Goal: Task Accomplishment & Management: Manage account settings

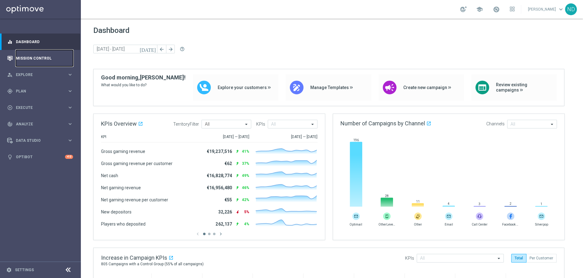
click at [52, 59] on link "Mission Control" at bounding box center [44, 58] width 57 height 16
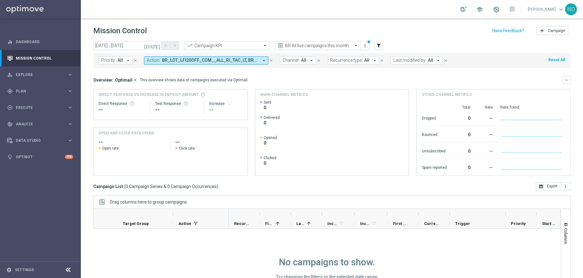
click at [264, 60] on icon "arrow_drop_down" at bounding box center [264, 61] width 6 height 6
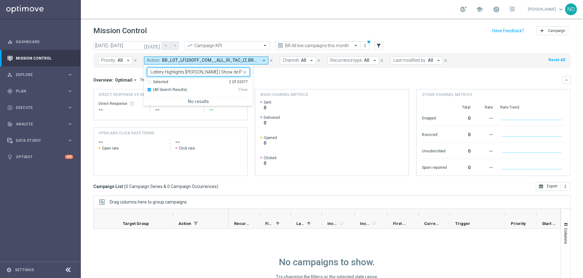
scroll to position [0, 1582]
type input "Lottery Highlights Lotto Bash | Show de Prêmios Achieved a 30% conversion rate,…"
click at [245, 72] on icon "close" at bounding box center [244, 72] width 5 height 5
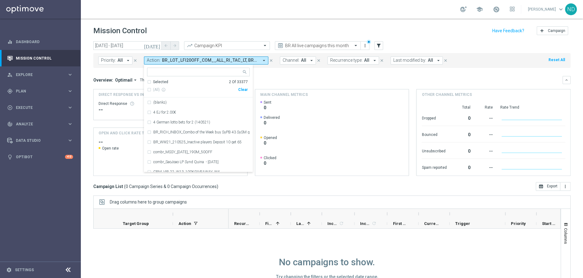
scroll to position [0, 0]
click at [271, 60] on icon "close" at bounding box center [271, 60] width 4 height 4
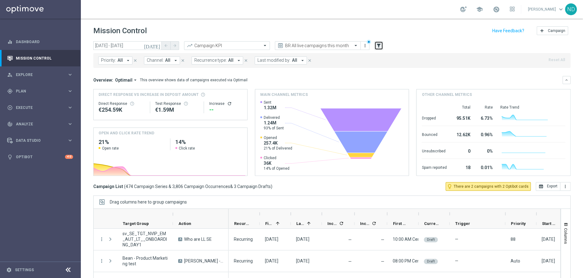
click at [381, 48] on icon "filter_alt" at bounding box center [379, 46] width 6 height 6
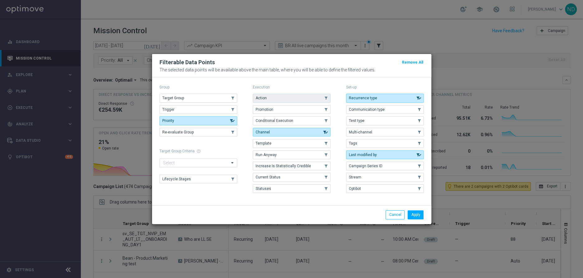
click at [318, 96] on button "Action" at bounding box center [292, 98] width 78 height 9
click at [417, 213] on button "Apply" at bounding box center [415, 215] width 16 height 9
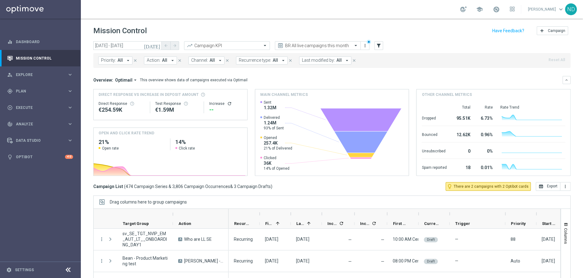
click at [173, 60] on button "Action: All arrow_drop_down" at bounding box center [160, 61] width 33 height 8
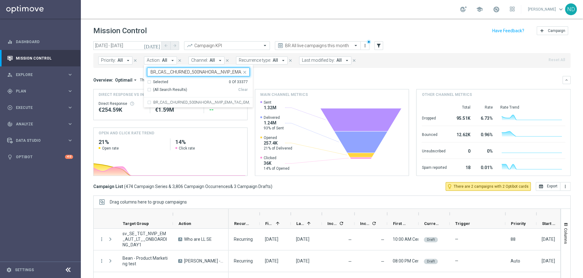
scroll to position [0, 17]
click at [149, 100] on div "BR_CAS__CHURNED_500NAHORA__NVIP_EMA_TAC_GM_W31" at bounding box center [198, 103] width 103 height 10
type input "BR_CAS__CHURNED_500NAHORA__NVIP_EMA_TAC_GM"
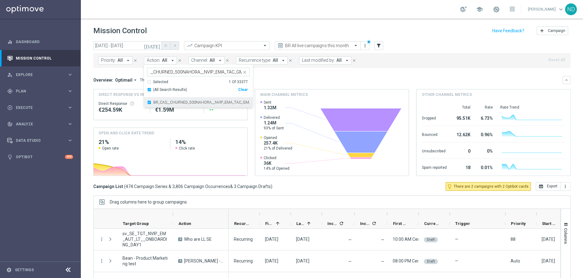
scroll to position [0, 0]
click at [86, 71] on div "today 15 Aug 2025 - 31 Aug 2025 arrow_back arrow_forward Campaign KPI trending_…" at bounding box center [332, 157] width 502 height 232
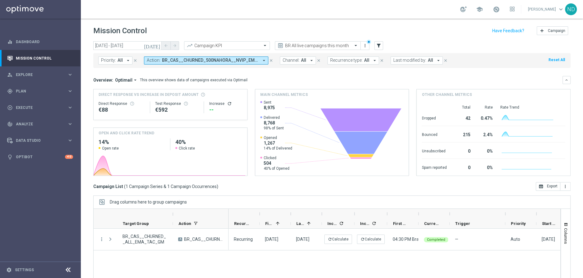
click at [156, 46] on icon "[DATE]" at bounding box center [152, 46] width 17 height 6
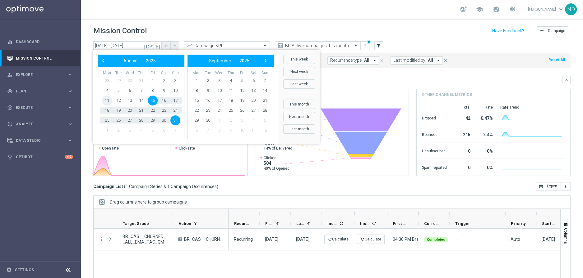
click at [106, 100] on span "11" at bounding box center [107, 101] width 10 height 10
click at [126, 102] on span "13" at bounding box center [130, 101] width 10 height 10
type input "11 Aug 2025 - 13 Aug 2025"
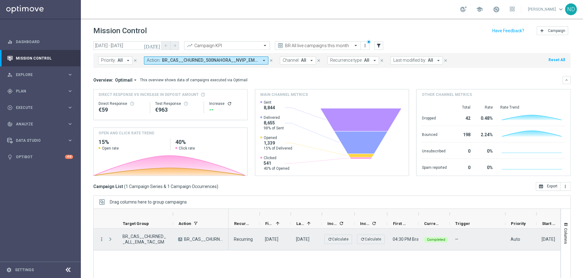
click at [101, 240] on icon "more_vert" at bounding box center [102, 240] width 6 height 6
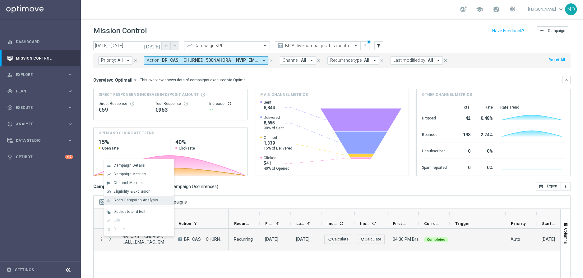
click at [133, 201] on span "Go to Campaign Analysis" at bounding box center [135, 200] width 44 height 4
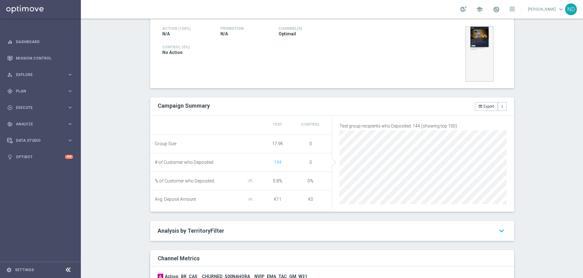
scroll to position [210, 0]
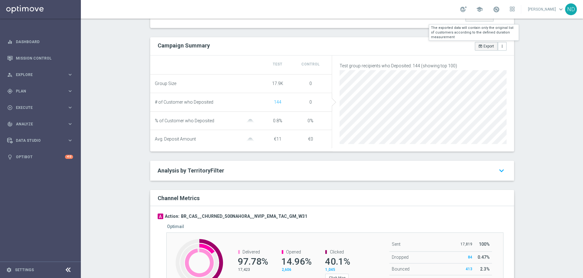
click at [482, 48] on button "open_in_browser Export" at bounding box center [486, 46] width 23 height 9
click at [429, 2] on div "school [PERSON_NAME] keyboard_arrow_down ND" at bounding box center [332, 9] width 502 height 19
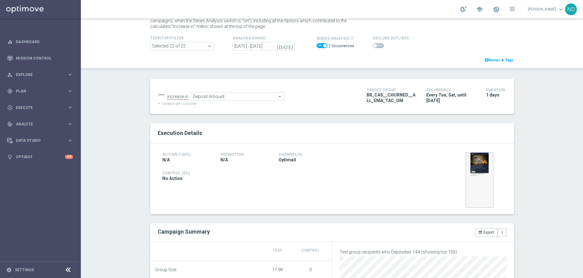
scroll to position [0, 0]
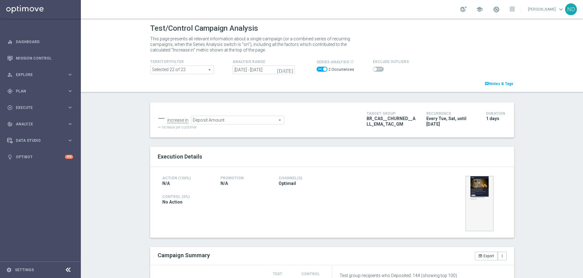
drag, startPoint x: 398, startPoint y: 123, endPoint x: 364, endPoint y: 121, distance: 34.9
click at [366, 121] on span "BR_CAS__CHURNED__ALL_EMA_TAC_GM" at bounding box center [391, 121] width 50 height 11
copy span "BR_CAS__CHURNED__ALL_EMA_TAC_GM"
click at [33, 91] on span "Plan" at bounding box center [41, 92] width 51 height 4
click at [37, 106] on link "Target Groups" at bounding box center [40, 104] width 48 height 5
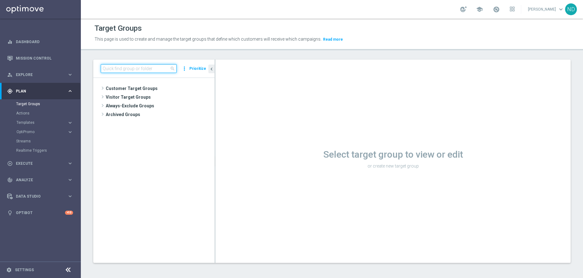
click at [128, 68] on input at bounding box center [139, 68] width 76 height 9
paste input "BR_CAS__CHURNED__ALL_EMA_TAC_GM"
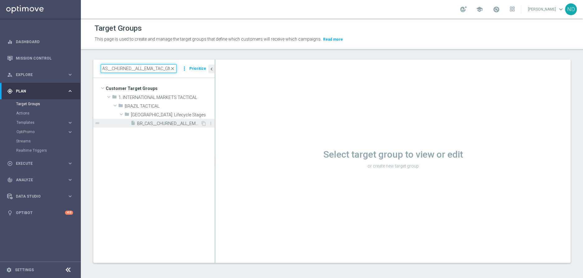
type input "BR_CAS__CHURNED__ALL_EMA_TAC_GM"
click at [166, 121] on span "BR_CAS__CHURNED__ALL_EMA_TAC_GM" at bounding box center [168, 123] width 63 height 5
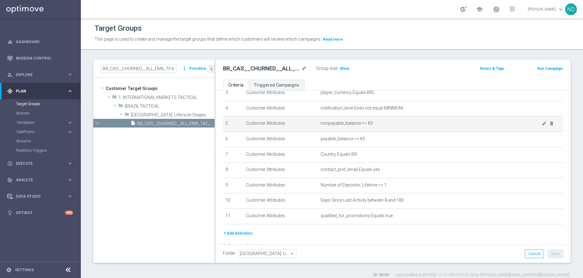
scroll to position [72, 0]
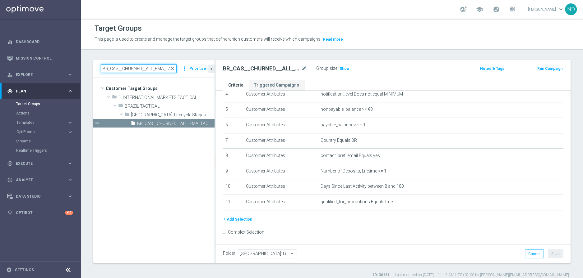
click at [159, 69] on input "BR_CAS__CHURNED__ALL_EMA_TAC_GM" at bounding box center [139, 68] width 76 height 9
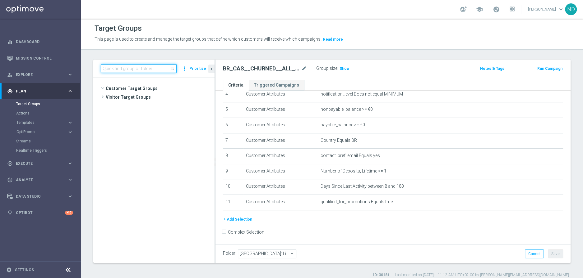
paste input "BR_CAS_VIP_HVC_PlayerIdentification_BigDrop_TARGET"
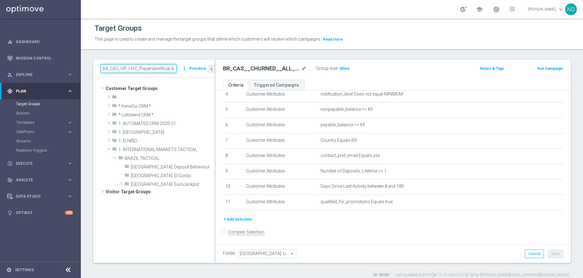
scroll to position [0, 39]
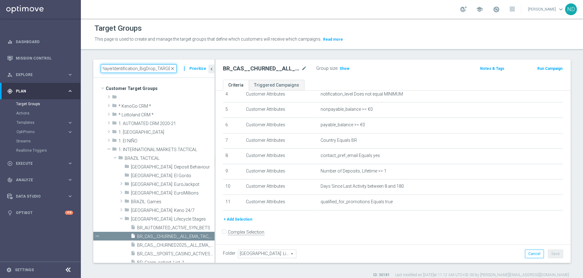
type input "BR_CAS_VIP_HVC_PlayerIdentification_BigDrop_TARGET"
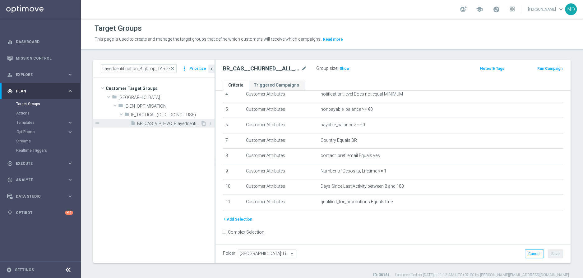
click at [188, 123] on span "BR_CAS_VIP_HVC_PlayerIdentification_BigDrop_TARGET" at bounding box center [168, 123] width 63 height 5
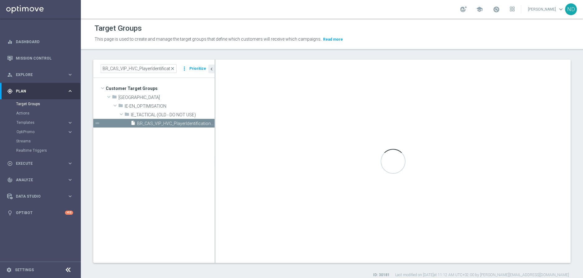
type input "IE_TACTICAL (OLD - DO NOT USE)"
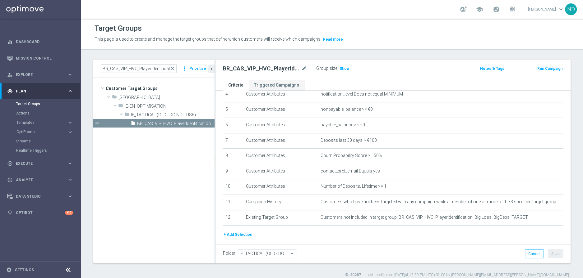
click at [234, 232] on button "+ Add Selection" at bounding box center [238, 235] width 30 height 7
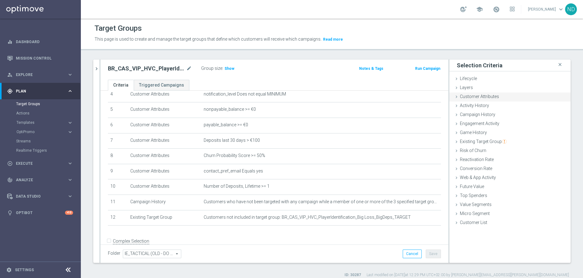
click at [500, 98] on div "Customer Attributes done" at bounding box center [509, 97] width 121 height 9
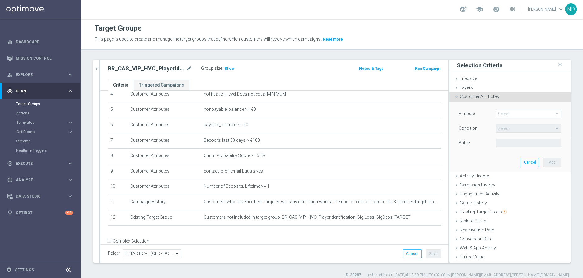
click at [500, 113] on span at bounding box center [528, 114] width 65 height 8
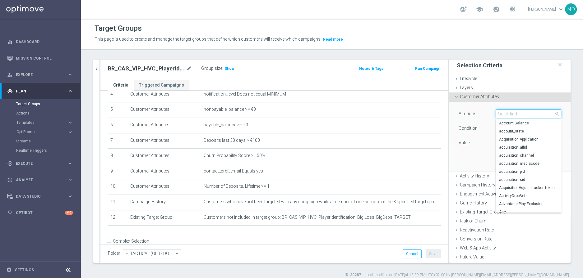
click at [506, 115] on input "search" at bounding box center [528, 114] width 65 height 9
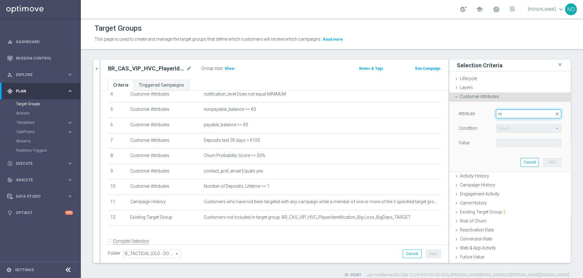
type input "r"
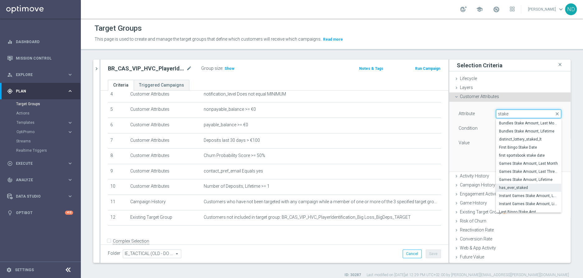
type input "stake"
click at [517, 188] on span "has_ever_staked" at bounding box center [528, 188] width 59 height 5
type input "has_ever_staked"
type input "Equals"
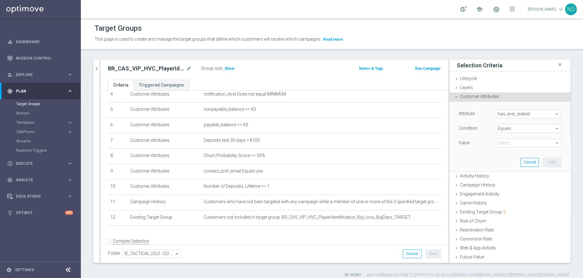
click at [545, 142] on span at bounding box center [528, 143] width 65 height 8
click at [512, 192] on span "Yes" at bounding box center [528, 193] width 59 height 5
type input "Yes"
click at [226, 67] on span "Show" at bounding box center [229, 69] width 10 height 4
click at [543, 161] on button "Add" at bounding box center [552, 162] width 18 height 9
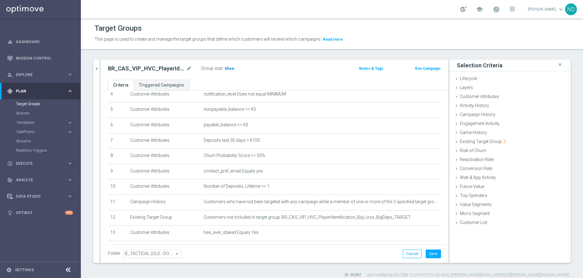
click at [230, 70] on span "Show" at bounding box center [229, 69] width 10 height 4
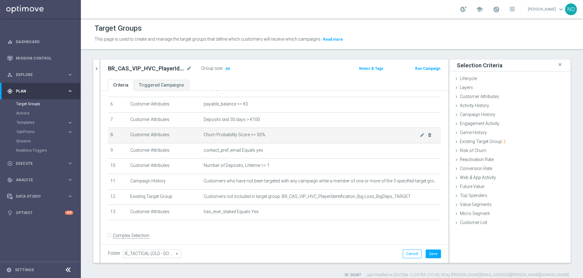
scroll to position [93, 0]
click at [430, 255] on button "Save" at bounding box center [432, 254] width 15 height 9
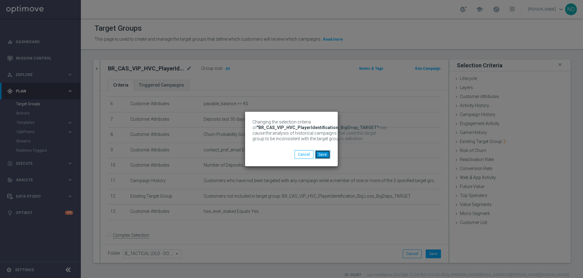
click at [324, 153] on button "Save" at bounding box center [322, 154] width 15 height 9
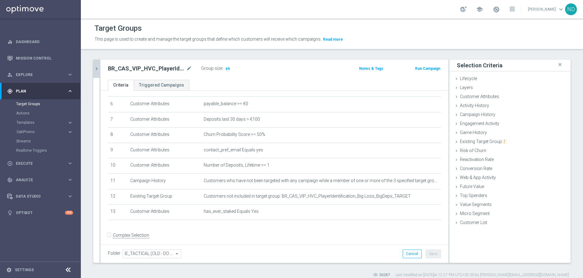
click at [97, 69] on icon "chevron_right" at bounding box center [97, 69] width 6 height 6
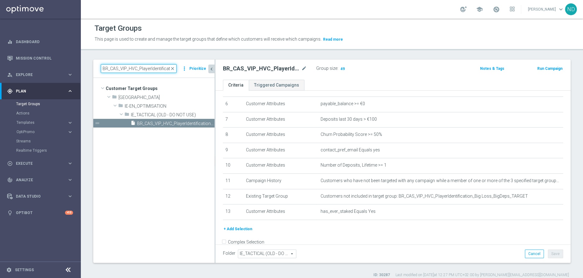
click at [158, 70] on input "BR_CAS_VIP_HVC_PlayerIdentification_BigDrop_TARGET" at bounding box center [139, 68] width 76 height 9
drag, startPoint x: 161, startPoint y: 70, endPoint x: 217, endPoint y: 75, distance: 56.5
click at [217, 75] on as-split "BR_CAS_VIP_HVC_PlayerIdentification_BigDrop_TARGET close more_vert Prioritize C…" at bounding box center [331, 162] width 477 height 204
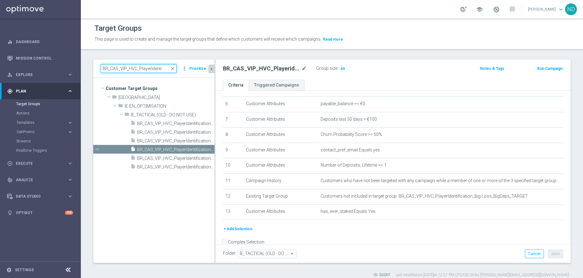
type input "BR_CAS_VIP_HVC_PlayerIdenti"
click at [214, 180] on tree-viewport "Customer Target Groups library_add create_new_folder folder" at bounding box center [153, 170] width 121 height 185
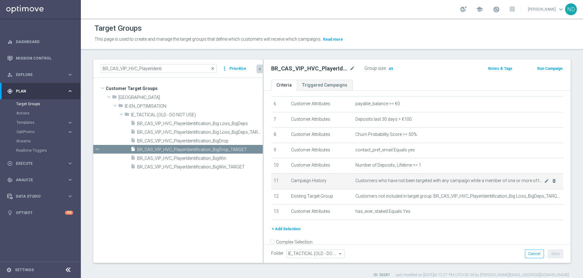
drag, startPoint x: 215, startPoint y: 180, endPoint x: 309, endPoint y: 182, distance: 93.6
click at [309, 182] on as-split "BR_CAS_VIP_HVC_PlayerIdenti close more_vert Prioritize Customer Target Groups l…" at bounding box center [331, 162] width 477 height 204
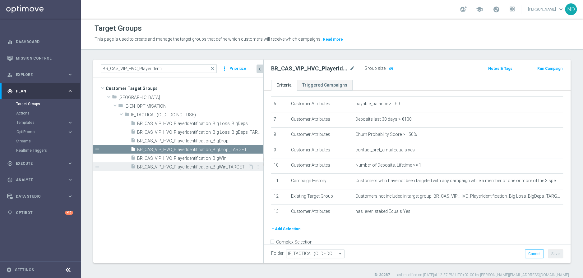
click at [237, 165] on span "BR_CAS_VIP_HVC_PlayerIdentification_BigWin_TARGET" at bounding box center [192, 167] width 111 height 5
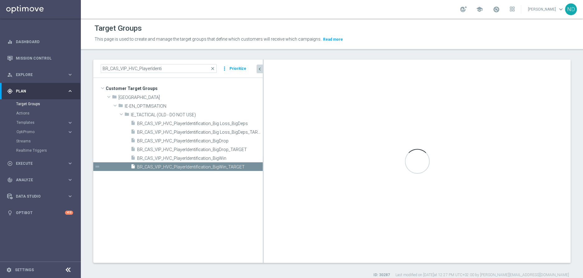
scroll to position [57, 0]
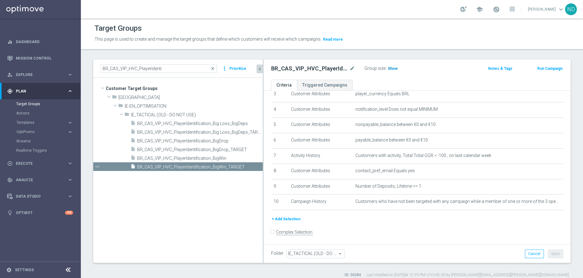
click at [389, 71] on span "Show" at bounding box center [393, 69] width 10 height 4
click at [295, 218] on button "+ Add Selection" at bounding box center [286, 219] width 30 height 7
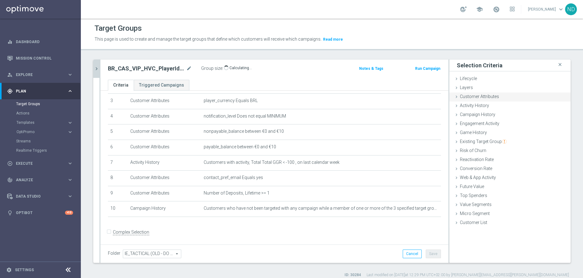
click at [488, 98] on span "Customer Attributes" at bounding box center [479, 96] width 39 height 5
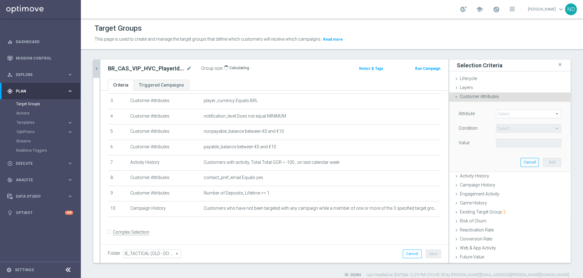
click at [500, 111] on span at bounding box center [528, 114] width 65 height 8
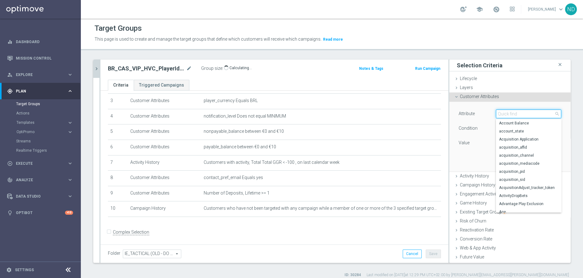
click at [500, 111] on input "search" at bounding box center [528, 114] width 65 height 9
type input "stake"
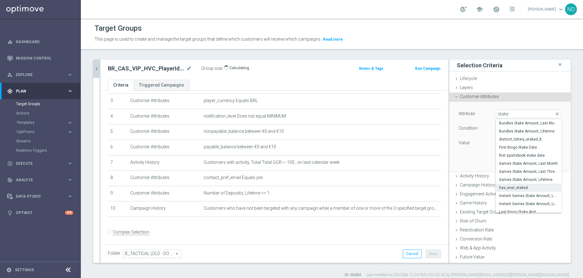
click at [501, 189] on span "has_ever_staked" at bounding box center [528, 188] width 59 height 5
type input "has_ever_staked"
type input "Equals"
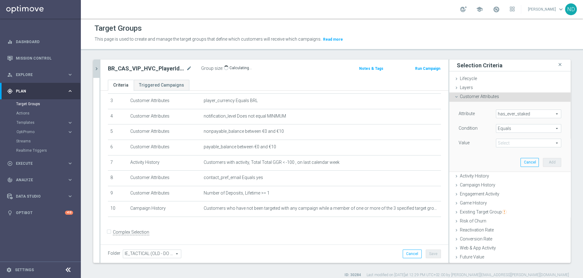
click at [507, 144] on span at bounding box center [528, 143] width 65 height 8
click at [501, 190] on label "Yes" at bounding box center [528, 193] width 65 height 8
type input "Yes"
click at [543, 162] on button "Add" at bounding box center [552, 162] width 18 height 9
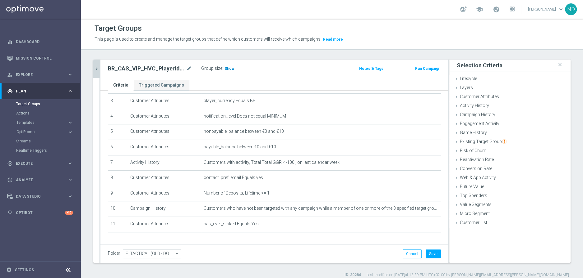
click at [229, 67] on span "Show" at bounding box center [229, 69] width 10 height 4
click at [431, 252] on button "Save" at bounding box center [432, 254] width 15 height 9
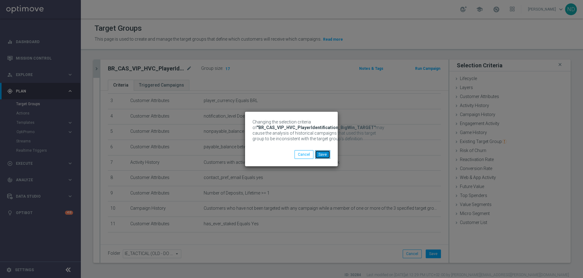
click at [328, 154] on button "Save" at bounding box center [322, 154] width 15 height 9
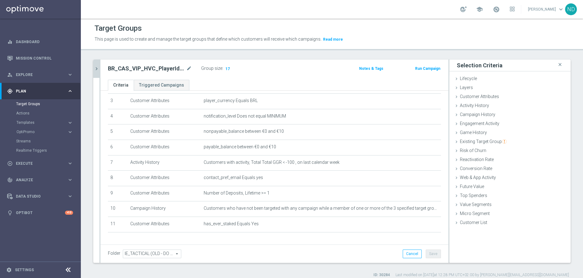
click at [96, 69] on icon "chevron_right" at bounding box center [97, 69] width 6 height 6
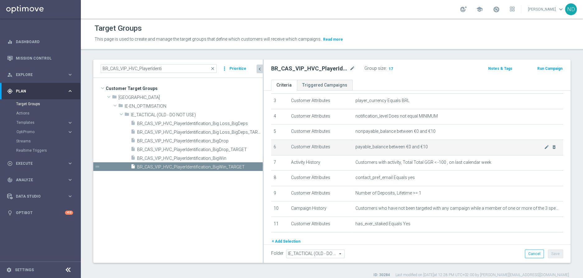
drag, startPoint x: 214, startPoint y: 142, endPoint x: 298, endPoint y: 141, distance: 83.9
click at [298, 141] on as-split "BR_CAS_VIP_HVC_PlayerIdenti close more_vert Prioritize Customer Target Groups l…" at bounding box center [331, 162] width 477 height 204
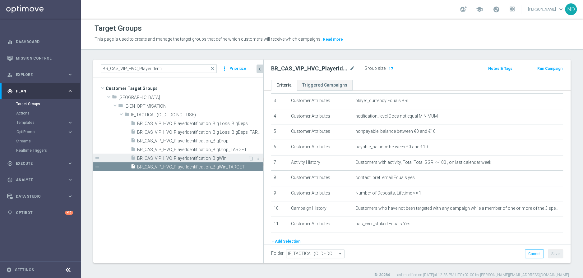
click at [258, 158] on icon "more_vert" at bounding box center [257, 158] width 5 height 5
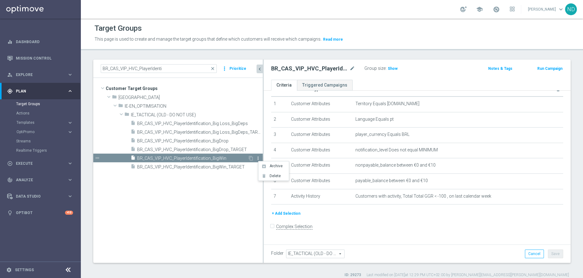
scroll to position [10, 0]
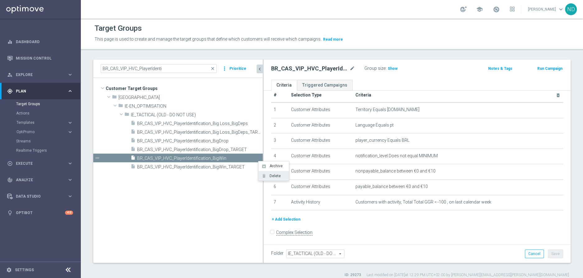
click at [269, 176] on span "Delete" at bounding box center [273, 176] width 13 height 4
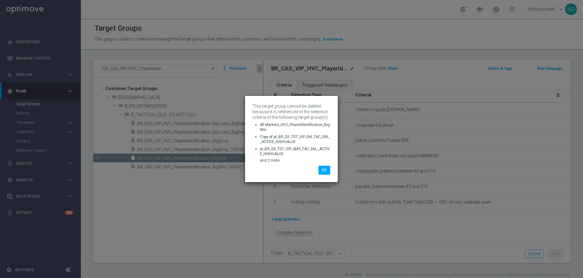
click at [301, 157] on ul "All Markets_HVC_PlayerIdentification_BigWin Copy of pt_BR_SX_TGT_VIP_EM_TAC_GM_…" at bounding box center [291, 142] width 78 height 41
click at [323, 172] on button "OK" at bounding box center [324, 170] width 12 height 9
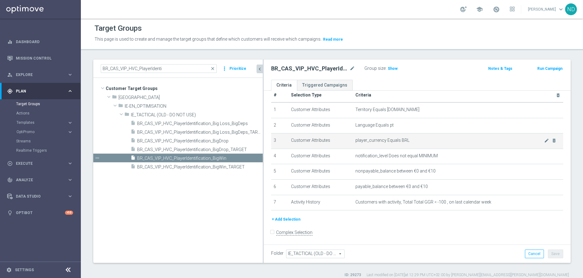
drag, startPoint x: 263, startPoint y: 144, endPoint x: 300, endPoint y: 144, distance: 37.6
click at [301, 144] on as-split "BR_CAS_VIP_HVC_PlayerIdenti close more_vert Prioritize Customer Target Groups l…" at bounding box center [331, 162] width 477 height 204
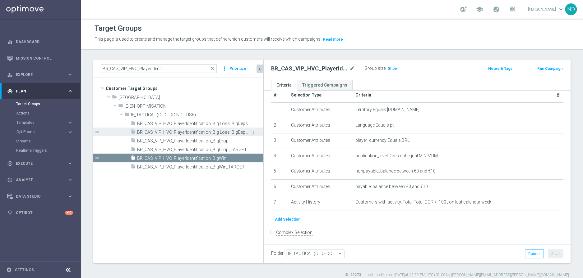
click at [233, 131] on span "BR_CAS_VIP_HVC_PlayerIdentification_Big Loss_BigDeps_TARGET" at bounding box center [193, 132] width 112 height 5
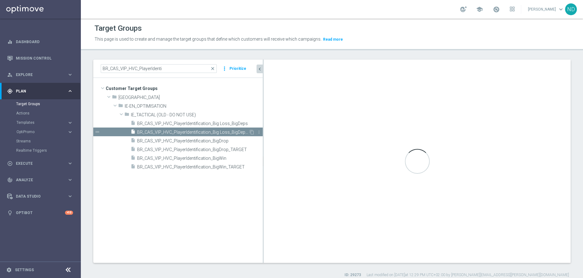
checkbox input "true"
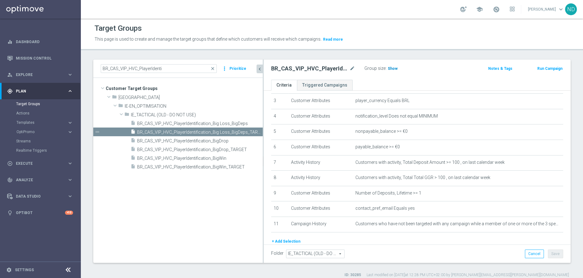
click at [393, 71] on h3 "Show" at bounding box center [392, 68] width 11 height 7
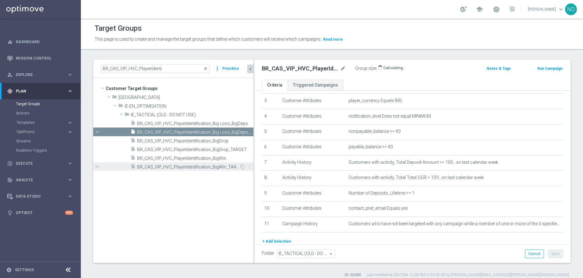
drag, startPoint x: 263, startPoint y: 165, endPoint x: 250, endPoint y: 165, distance: 12.8
click at [253, 165] on div at bounding box center [253, 162] width 1 height 204
click at [280, 239] on button "+ Add Selection" at bounding box center [273, 241] width 30 height 7
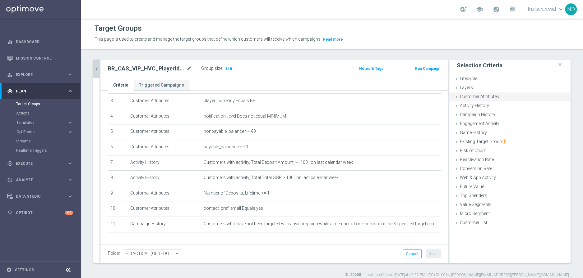
click at [505, 93] on div "Customer Attributes done selection saved" at bounding box center [509, 97] width 121 height 9
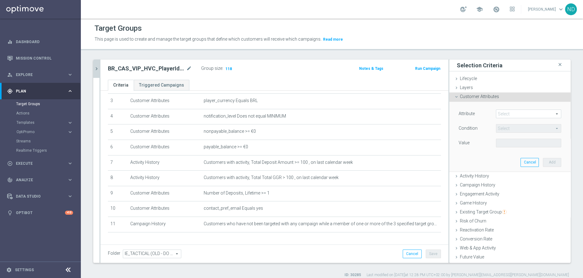
click at [500, 115] on span at bounding box center [528, 114] width 65 height 8
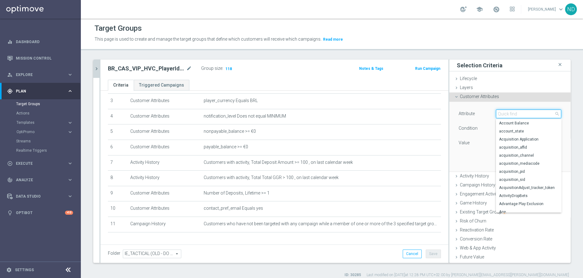
click at [500, 115] on input "search" at bounding box center [528, 114] width 65 height 9
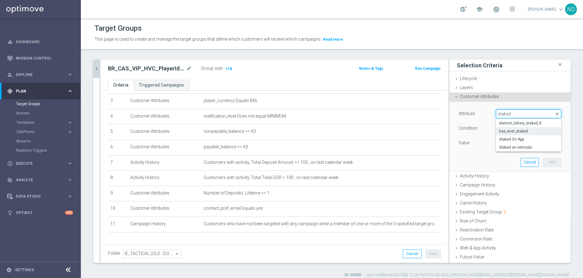
type input "staked"
click at [508, 130] on span "has_ever_staked" at bounding box center [528, 131] width 59 height 5
type input "has_ever_staked"
type input "Equals"
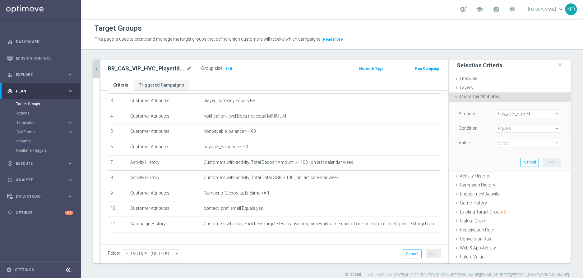
click at [517, 144] on span at bounding box center [528, 143] width 65 height 8
click at [499, 192] on span "Yes" at bounding box center [528, 193] width 59 height 5
type input "Yes"
click at [545, 161] on button "Add" at bounding box center [552, 162] width 18 height 9
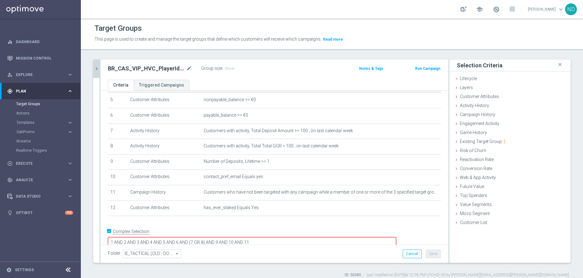
scroll to position [82, 0]
click at [311, 237] on textarea "1 AND 2 AND 3 AND 4 AND 5 AND 6 AND (7 OR 8) AND 9 AND 10 AND 11" at bounding box center [252, 242] width 288 height 11
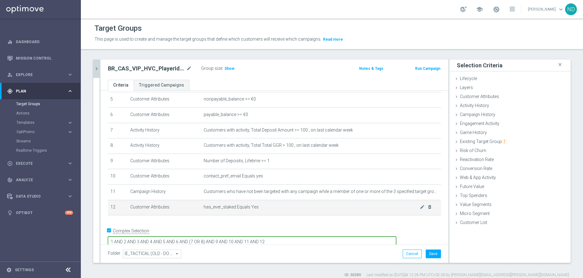
type textarea "1 AND 2 AND 3 AND 4 AND 5 AND 6 AND (7 OR 8) AND 9 AND 10 AND 11 AND 12"
click at [341, 214] on td "has_ever_staked Equals Yes mode_edit delete_forever" at bounding box center [321, 208] width 240 height 16
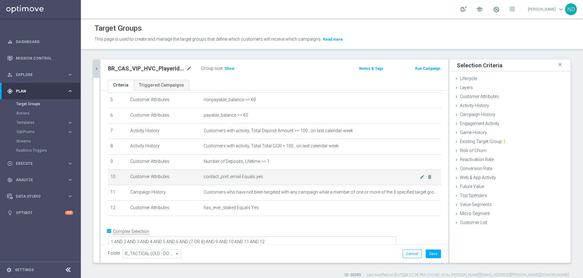
scroll to position [42, 0]
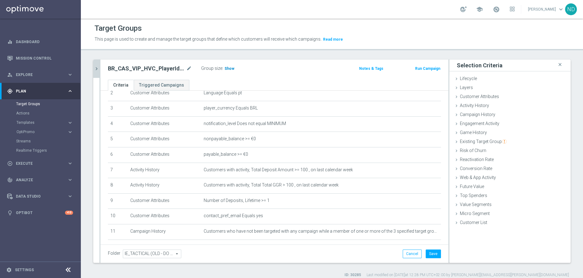
click at [229, 69] on span "Show" at bounding box center [229, 69] width 10 height 4
click at [429, 256] on button "Save" at bounding box center [432, 254] width 15 height 9
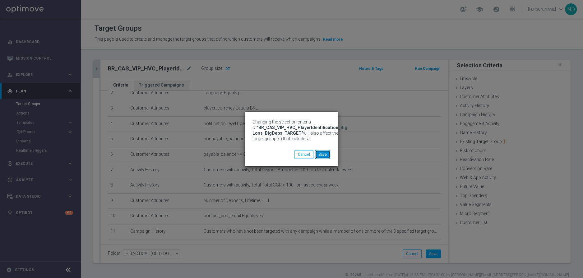
click at [325, 153] on button "Save" at bounding box center [322, 154] width 15 height 9
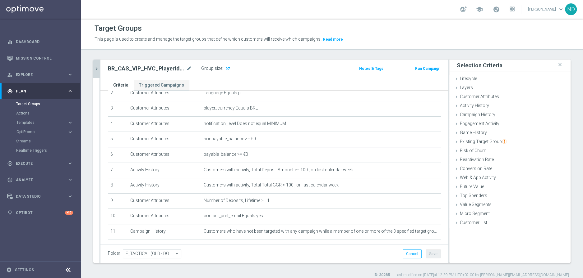
click at [98, 71] on button "chevron_right" at bounding box center [96, 69] width 6 height 18
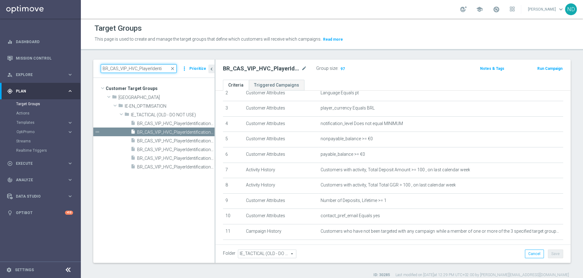
click at [139, 70] on input "BR_CAS_VIP_HVC_PlayerIdenti" at bounding box center [139, 68] width 76 height 9
paste input "BR_CAS__CHURNED__ALL_EMA_TAC_GM"
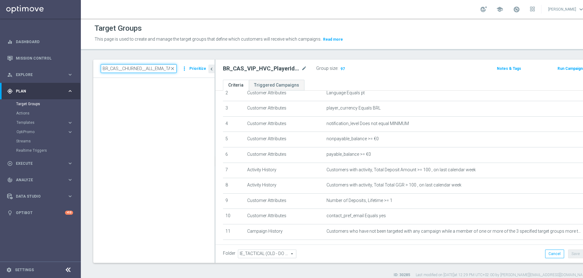
scroll to position [0, 11]
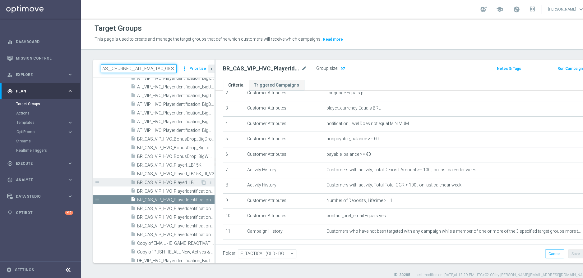
type input "BR_CAS__CHURNED__ALL_EMA_TAC_GM"
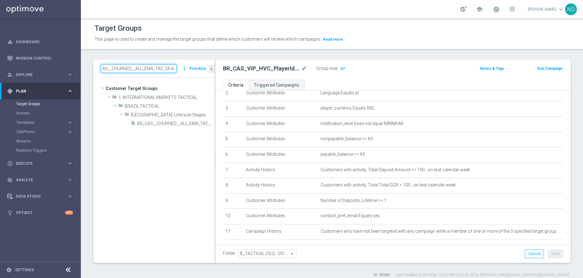
scroll to position [0, 0]
click at [168, 125] on span "BR_CAS__CHURNED__ALL_EMA_TAC_GM" at bounding box center [168, 123] width 63 height 5
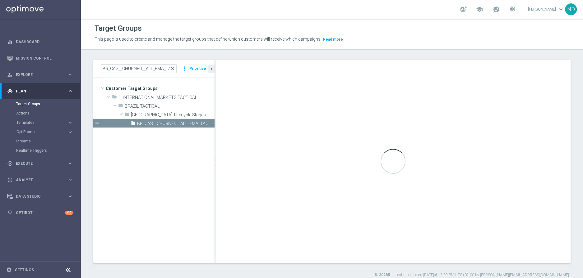
checkbox input "false"
type input "[GEOGRAPHIC_DATA]: Lifecycle Stages"
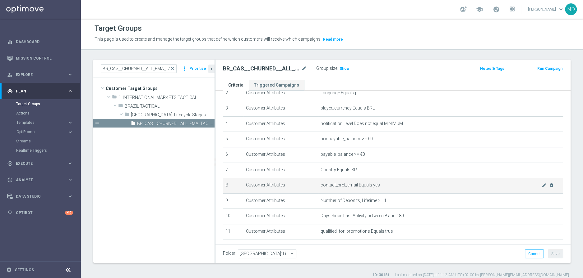
scroll to position [72, 0]
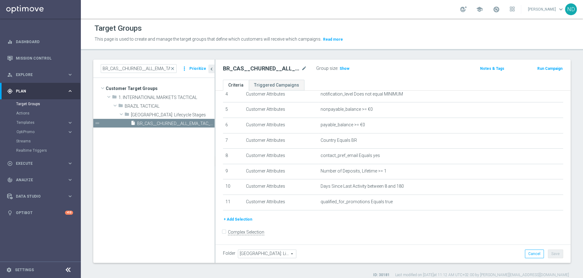
click at [244, 218] on button "+ Add Selection" at bounding box center [238, 219] width 30 height 7
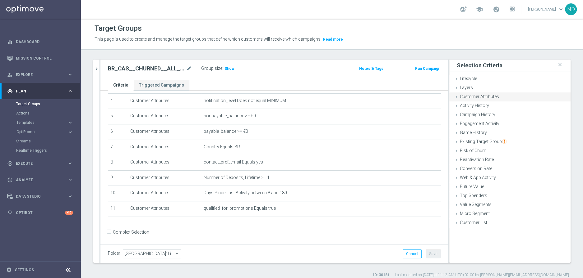
click at [493, 95] on div "Customer Attributes done selection saved" at bounding box center [509, 97] width 121 height 9
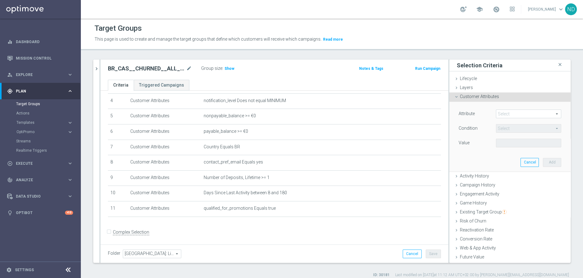
click at [506, 113] on span at bounding box center [528, 114] width 65 height 8
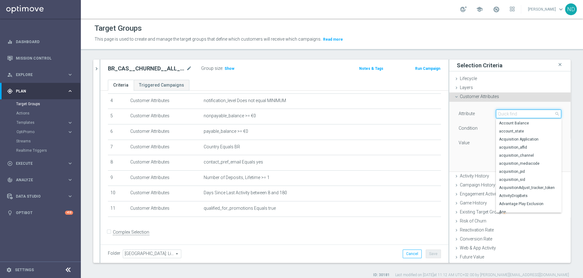
click at [506, 113] on input "search" at bounding box center [528, 114] width 65 height 9
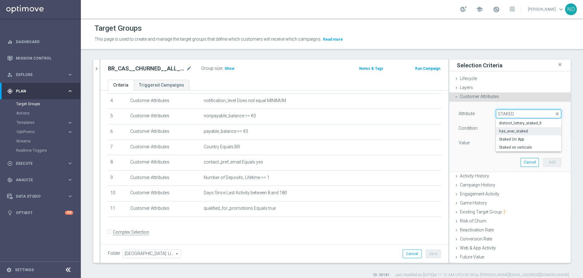
type input "STAKED"
click at [534, 132] on span "has_ever_staked" at bounding box center [528, 131] width 59 height 5
type input "has_ever_staked"
type input "Equals"
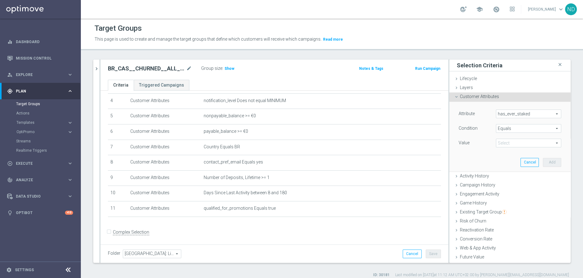
click at [527, 140] on span at bounding box center [528, 143] width 65 height 8
click at [508, 191] on span "Yes" at bounding box center [528, 193] width 59 height 5
type input "Yes"
click at [543, 163] on button "Add" at bounding box center [552, 162] width 18 height 9
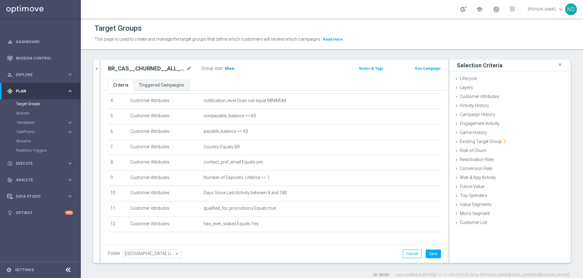
click at [228, 68] on span "Show" at bounding box center [229, 69] width 10 height 4
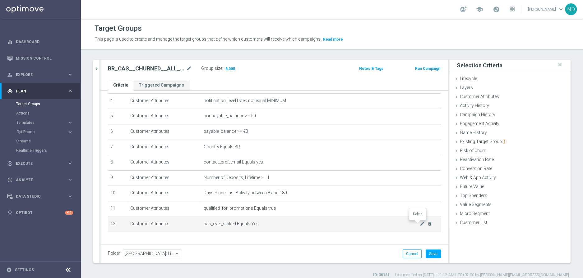
click at [427, 223] on icon "delete_forever" at bounding box center [429, 224] width 5 height 5
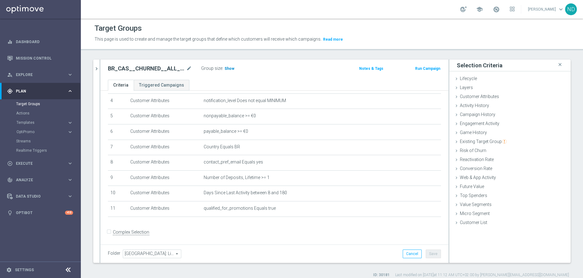
click at [228, 70] on span "Show" at bounding box center [229, 69] width 10 height 4
click at [481, 97] on span "Customer Attributes" at bounding box center [479, 96] width 39 height 5
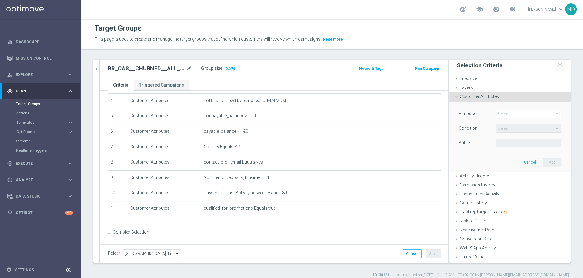
click at [505, 112] on span at bounding box center [528, 114] width 65 height 8
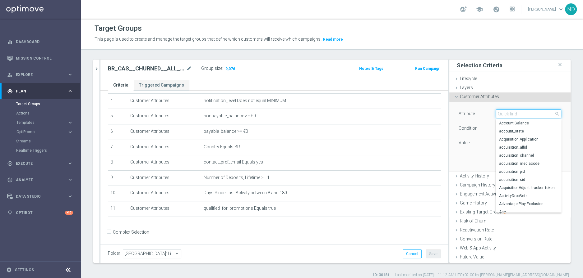
click at [505, 112] on input "search" at bounding box center [528, 114] width 65 height 9
type input "STAK"
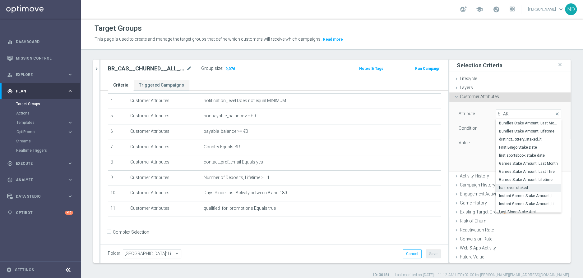
click at [528, 186] on span "has_ever_staked" at bounding box center [528, 188] width 59 height 5
type input "has_ever_staked"
type input "Equals"
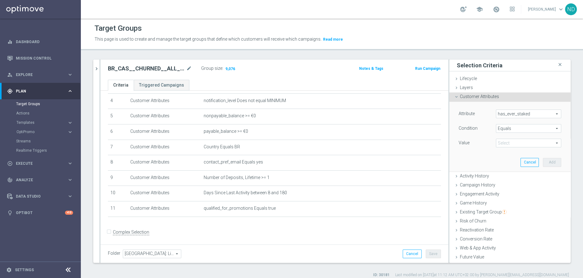
click at [545, 127] on span "Equals" at bounding box center [528, 129] width 65 height 8
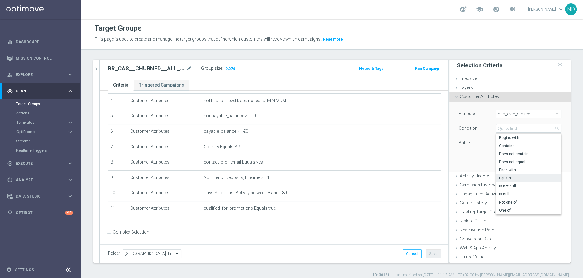
click at [551, 119] on div "Attribute has_ever_staked has_ever_staked arrow_drop_down search" at bounding box center [510, 115] width 112 height 10
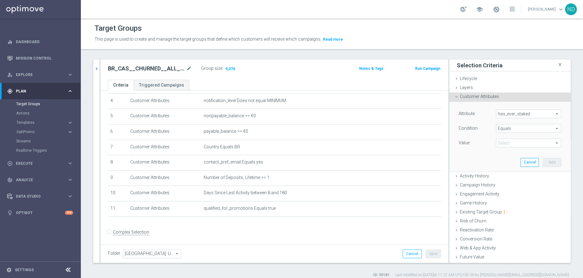
click at [543, 147] on span at bounding box center [528, 143] width 65 height 8
click at [516, 193] on span "Yes" at bounding box center [528, 193] width 59 height 5
type input "Yes"
click at [543, 162] on button "Add" at bounding box center [552, 162] width 18 height 9
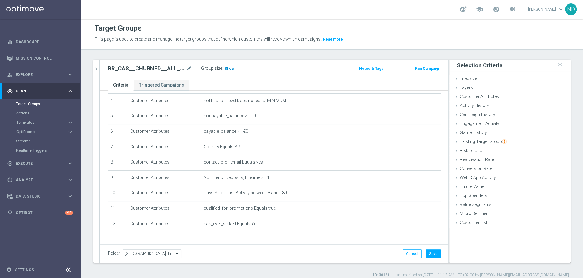
click at [228, 68] on span "Show" at bounding box center [229, 69] width 10 height 4
click at [426, 254] on button "Save" at bounding box center [432, 254] width 15 height 9
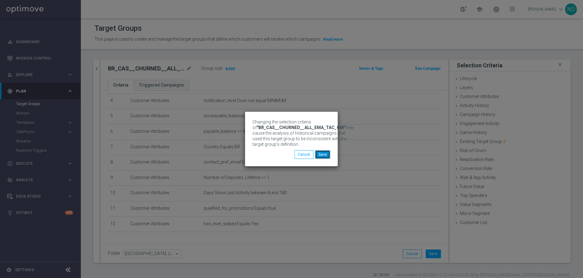
click at [325, 158] on button "Save" at bounding box center [322, 154] width 15 height 9
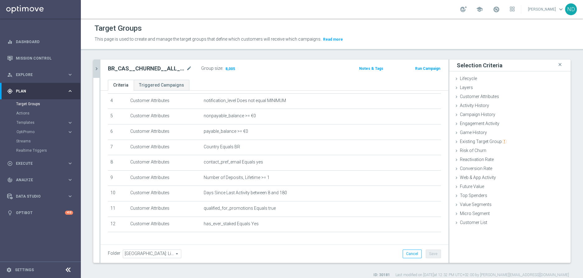
click at [97, 71] on icon "chevron_right" at bounding box center [97, 69] width 6 height 6
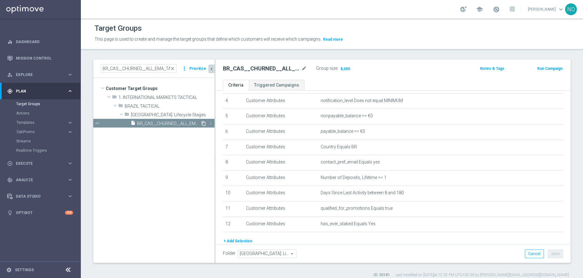
click at [203, 125] on icon "content_copy" at bounding box center [203, 123] width 5 height 5
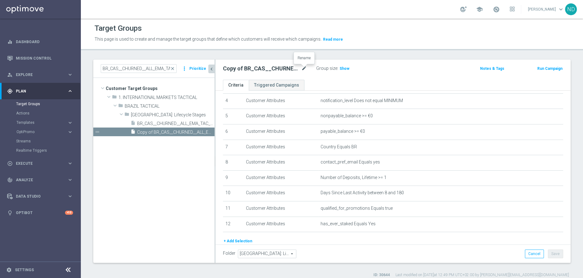
click at [302, 71] on icon "mode_edit" at bounding box center [304, 68] width 6 height 7
click at [256, 69] on input "Copy of BR_CAS__CHURNED__ALL_EMA_TAC_GM" at bounding box center [265, 69] width 84 height 9
drag, startPoint x: 265, startPoint y: 69, endPoint x: 201, endPoint y: 69, distance: 64.0
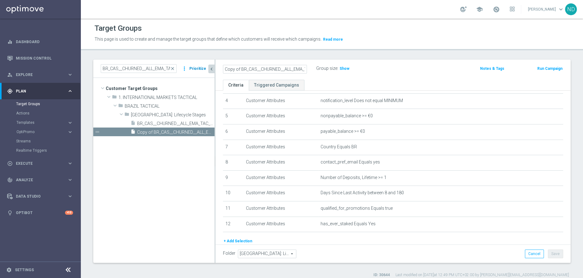
click at [201, 69] on as-split "BR_CAS__CHURNED__ALL_EMA_TAC_GM close more_vert Prioritize Customer Target Grou…" at bounding box center [331, 162] width 477 height 204
click at [241, 69] on input "Copy of BR_CAS__CHURNED__ALL_EMA_TAC_GM" at bounding box center [265, 69] width 84 height 9
click at [287, 70] on input "BR_CAS__CHURNED__ALL_EMA_TAC_GM" at bounding box center [265, 69] width 84 height 9
drag, startPoint x: 288, startPoint y: 69, endPoint x: 339, endPoint y: 69, distance: 50.3
click at [339, 69] on div "BR_CAS__CHURNED__ALL_EMA_TAC_GM Group size : Show" at bounding box center [334, 68] width 233 height 9
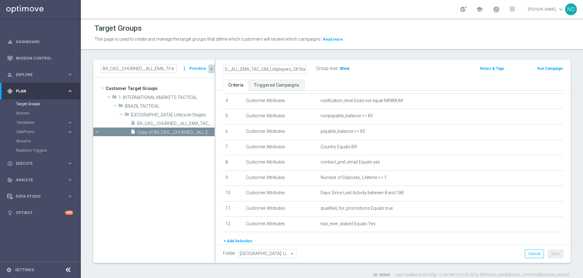
scroll to position [0, 41]
type input "BR_CAS__CHURNED__ALL_EMA_TAC_GM_Listplayers_OKStatus"
click at [243, 239] on button "+ Add Selection" at bounding box center [238, 241] width 30 height 7
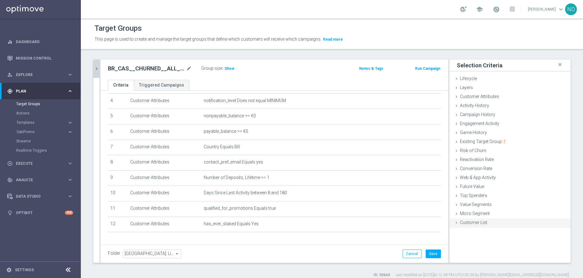
click at [471, 220] on span "Customer List" at bounding box center [473, 222] width 27 height 5
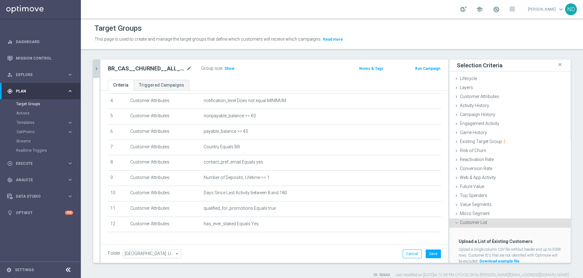
scroll to position [20, 0]
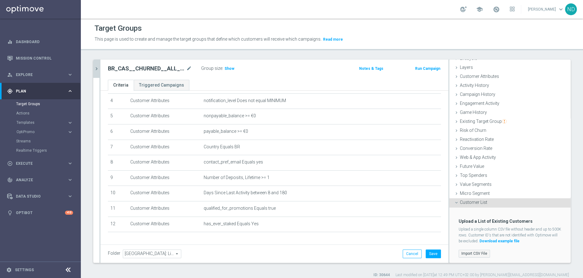
click at [468, 252] on label "Import CSV File" at bounding box center [473, 254] width 31 height 8
click at [0, 0] on input "Import CSV File" at bounding box center [0, 0] width 0 height 0
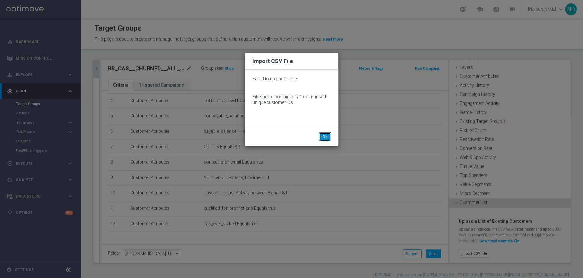
click at [325, 136] on button "OK" at bounding box center [325, 137] width 12 height 9
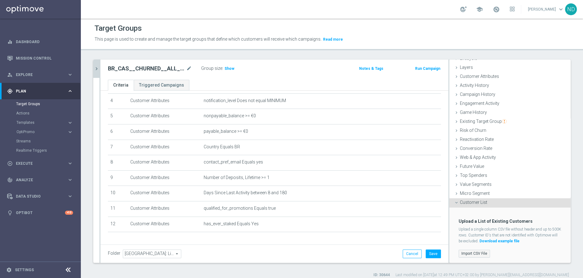
click at [476, 253] on label "Import CSV File" at bounding box center [473, 254] width 31 height 8
click at [0, 0] on input "Import CSV File" at bounding box center [0, 0] width 0 height 0
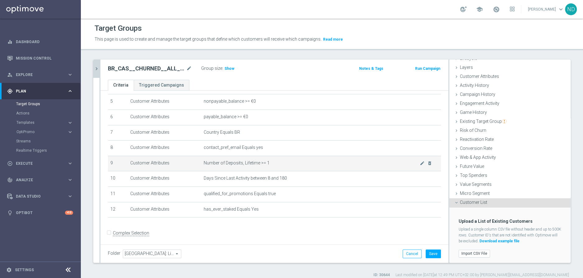
scroll to position [81, 0]
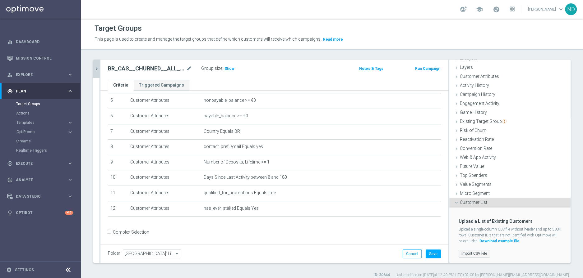
click at [474, 251] on label "Import CSV File" at bounding box center [473, 254] width 31 height 8
click at [0, 0] on input "Import CSV File" at bounding box center [0, 0] width 0 height 0
click at [471, 251] on label "Import CSV File" at bounding box center [473, 254] width 31 height 8
click at [0, 0] on input "Import CSV File" at bounding box center [0, 0] width 0 height 0
click at [189, 67] on icon "mode_edit" at bounding box center [189, 68] width 6 height 7
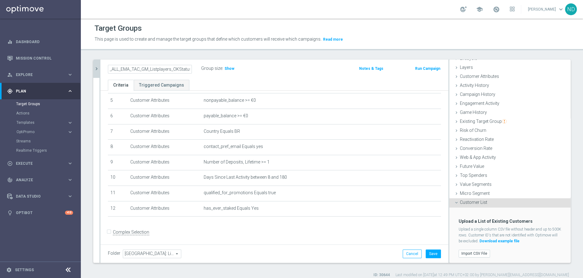
scroll to position [0, 0]
click at [210, 79] on div "BR_CAS__CHURNED__ALL_EMA_TAC_GM_Listplayers_OKStatus Group size : Show Notes & …" at bounding box center [274, 70] width 348 height 20
click at [427, 253] on button "Save" at bounding box center [432, 254] width 15 height 9
click at [465, 250] on label "Import CSV File" at bounding box center [473, 254] width 31 height 8
click at [0, 0] on input "Import CSV File" at bounding box center [0, 0] width 0 height 0
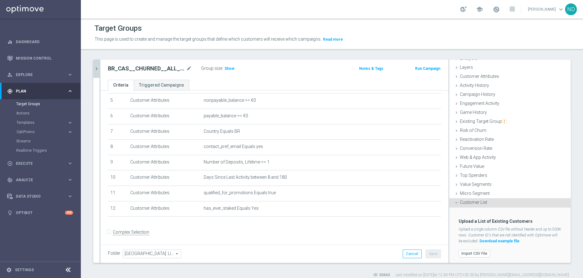
click at [98, 71] on icon "chevron_right" at bounding box center [97, 69] width 6 height 6
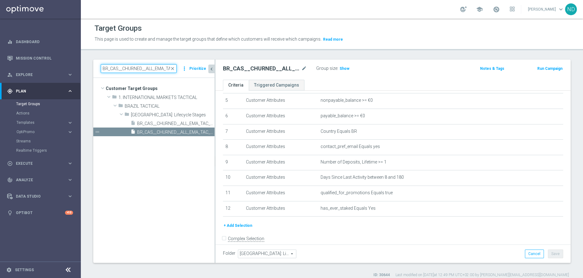
click at [151, 70] on input "BR_CAS__CHURNED__ALL_EMA_TAC_GM" at bounding box center [139, 68] width 76 height 9
click at [151, 69] on input "BR_CAS__CHURNED__ALL_EMA_TAC_GM" at bounding box center [139, 68] width 76 height 9
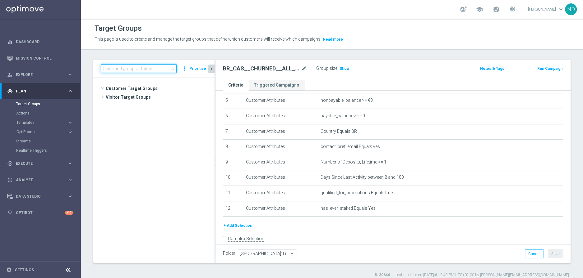
scroll to position [2194, 0]
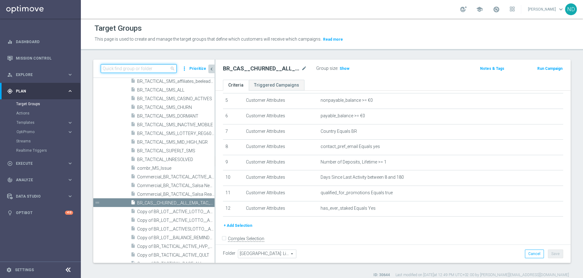
paste input "BR_CAS__CHURNED__ALL_EMA_TAC_GM"
type input "BR_CAS__CHURNED__ALL_EMA_TAC_GM"
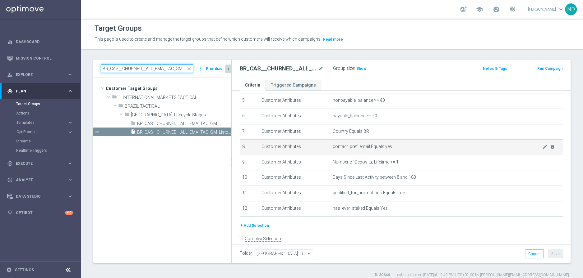
scroll to position [0, 0]
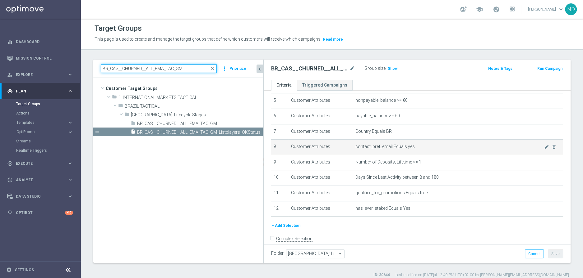
drag, startPoint x: 215, startPoint y: 140, endPoint x: 274, endPoint y: 150, distance: 60.1
click at [274, 150] on as-split "BR_CAS__CHURNED__ALL_EMA_TAC_GM close more_vert Prioritize Customer Target Grou…" at bounding box center [331, 162] width 477 height 204
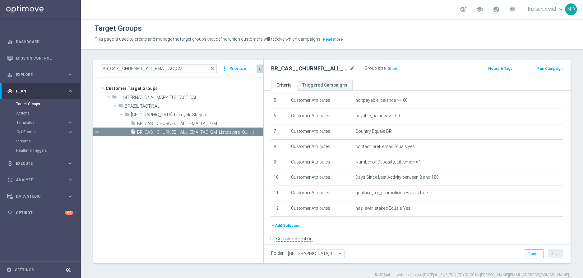
click at [218, 131] on span "BR_CAS__CHURNED__ALL_EMA_TAC_GM_Listplayers_OKStatus" at bounding box center [193, 132] width 112 height 5
click at [292, 228] on button "+ Add Selection" at bounding box center [286, 226] width 30 height 7
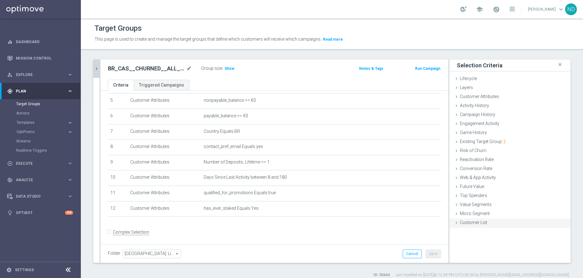
click at [460, 221] on span "Customer List" at bounding box center [473, 222] width 27 height 5
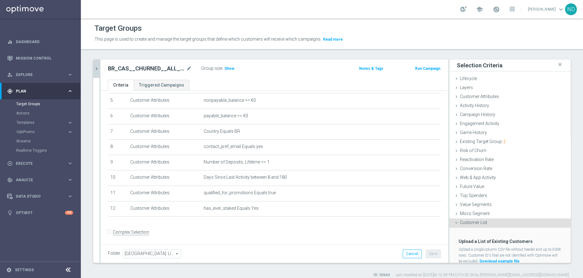
scroll to position [20, 0]
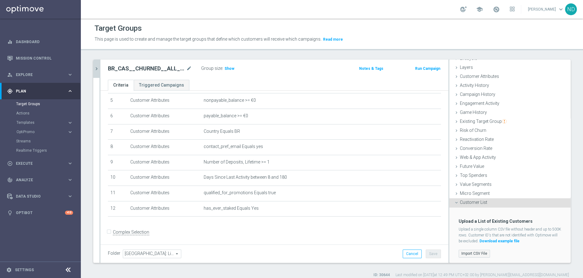
click at [475, 252] on label "Import CSV File" at bounding box center [473, 254] width 31 height 8
click at [0, 0] on input "Import CSV File" at bounding box center [0, 0] width 0 height 0
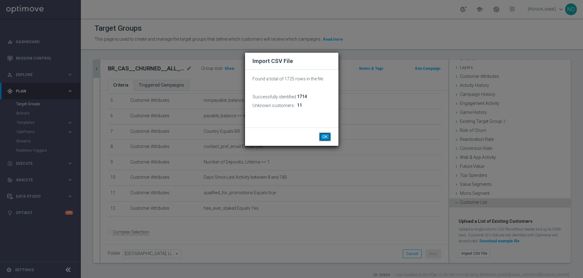
click at [328, 136] on button "OK" at bounding box center [325, 137] width 12 height 9
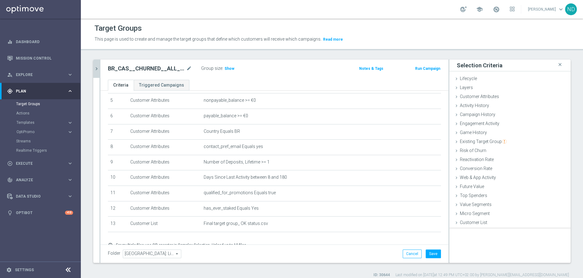
scroll to position [0, 0]
click at [230, 70] on span "Show" at bounding box center [229, 69] width 10 height 4
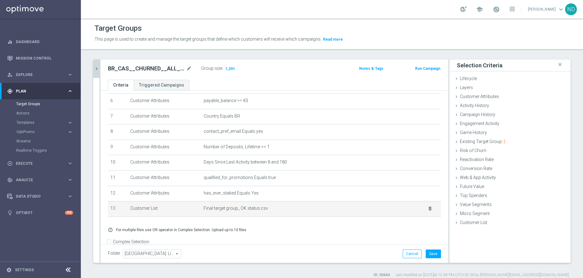
scroll to position [101, 0]
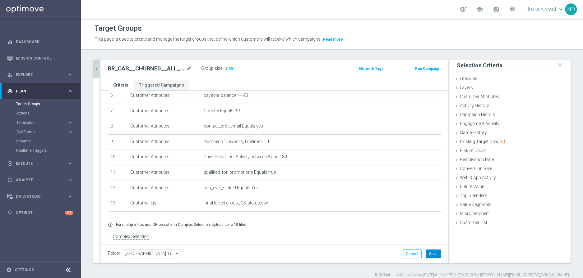
click at [428, 254] on button "Save" at bounding box center [432, 254] width 15 height 9
click at [188, 67] on icon "mode_edit" at bounding box center [189, 68] width 6 height 7
